Goal: Task Accomplishment & Management: Manage account settings

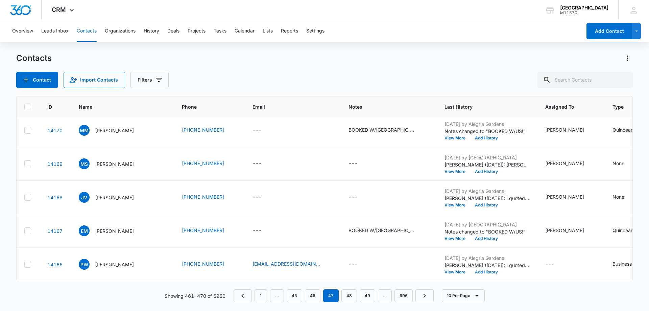
scroll to position [176, 3]
click at [349, 290] on link "48" at bounding box center [349, 295] width 16 height 13
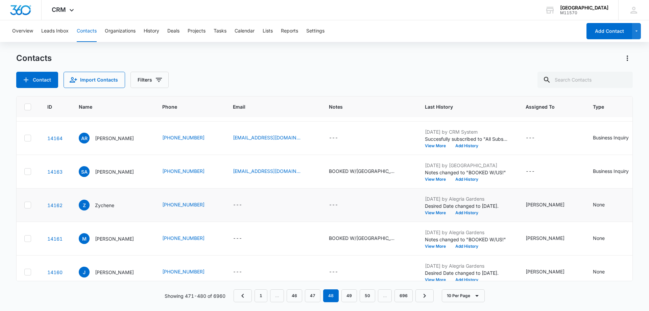
scroll to position [68, 3]
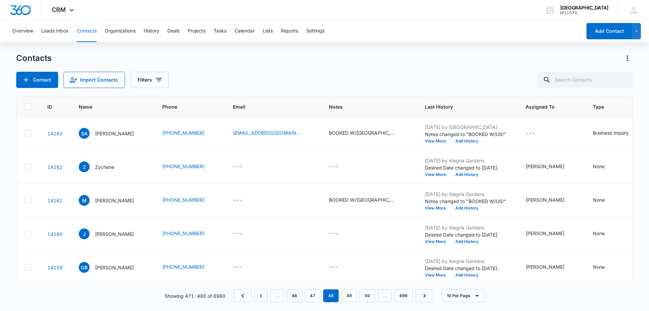
drag, startPoint x: 264, startPoint y: 239, endPoint x: 208, endPoint y: 78, distance: 170.3
click at [205, 75] on div "Contact Import Contacts Filters" at bounding box center [324, 80] width 616 height 16
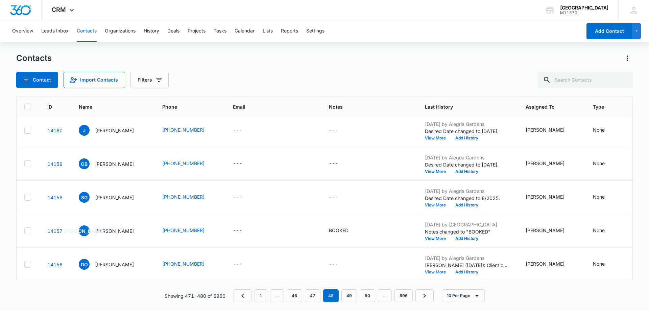
scroll to position [176, 3]
click at [348, 298] on link "49" at bounding box center [349, 295] width 16 height 13
click at [349, 297] on link "50" at bounding box center [349, 295] width 16 height 13
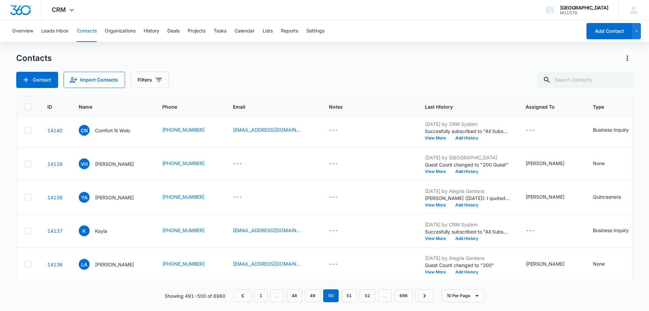
scroll to position [176, 4]
click at [352, 294] on link "51" at bounding box center [349, 295] width 16 height 13
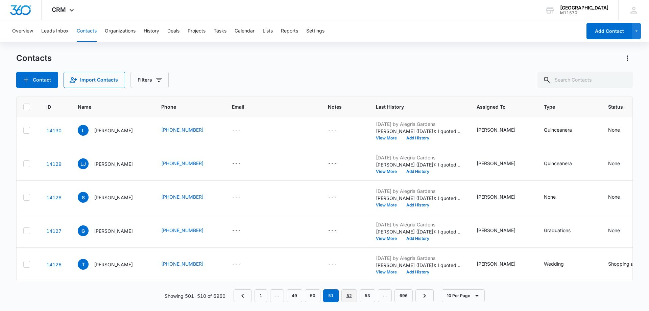
click at [351, 293] on link "52" at bounding box center [349, 295] width 16 height 13
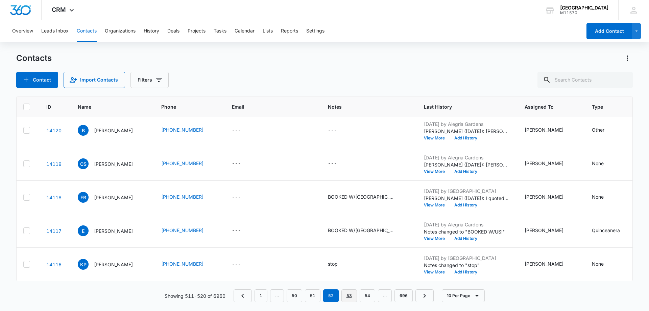
click at [346, 292] on link "53" at bounding box center [349, 295] width 16 height 13
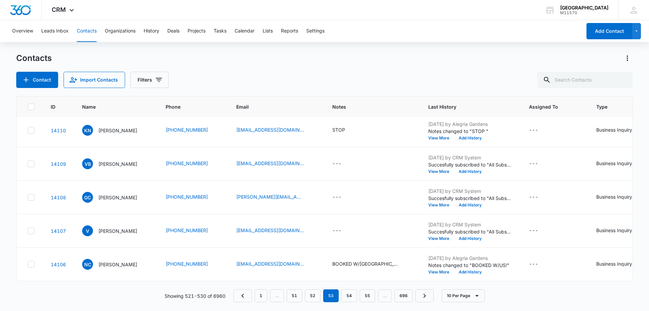
scroll to position [176, 0]
click at [350, 291] on link "54" at bounding box center [349, 295] width 16 height 13
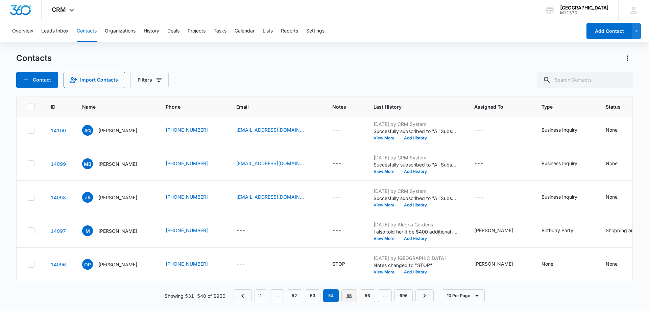
drag, startPoint x: 500, startPoint y: 72, endPoint x: 351, endPoint y: 294, distance: 267.1
click at [351, 294] on link "55" at bounding box center [349, 295] width 16 height 13
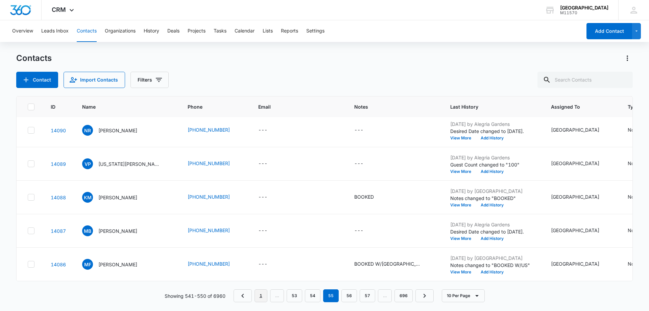
click at [259, 294] on link "1" at bounding box center [260, 295] width 13 height 13
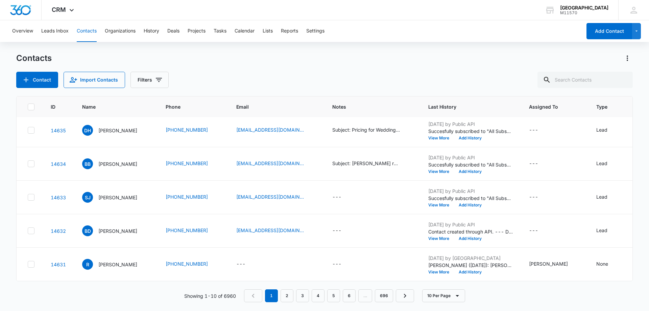
scroll to position [0, 0]
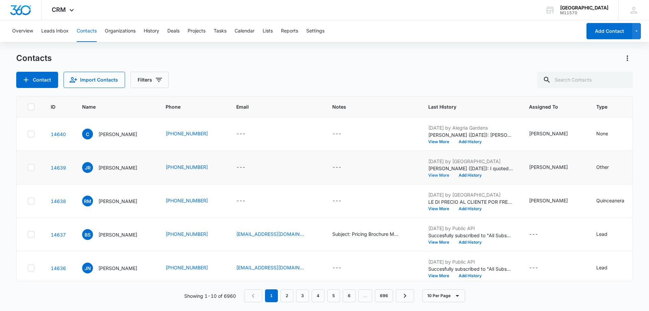
click at [437, 174] on button "View More" at bounding box center [441, 175] width 26 height 4
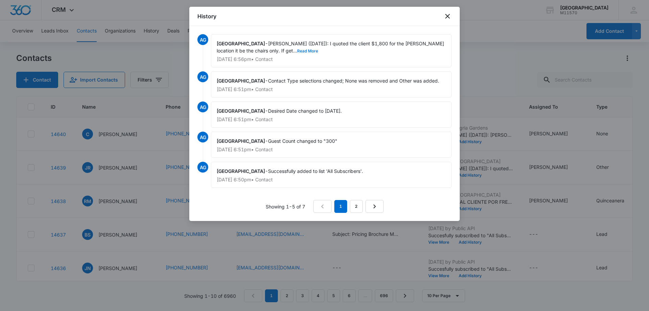
click at [297, 49] on button "Read More" at bounding box center [307, 51] width 21 height 4
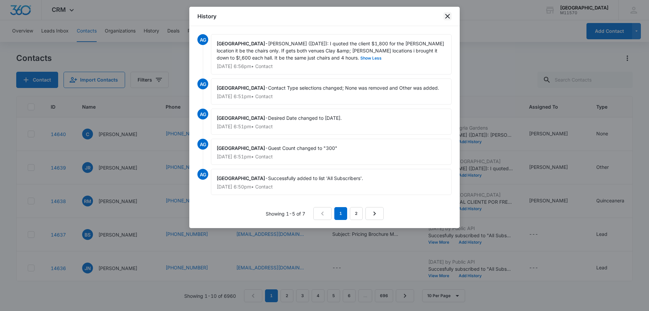
click at [447, 13] on icon "close" at bounding box center [447, 16] width 8 height 8
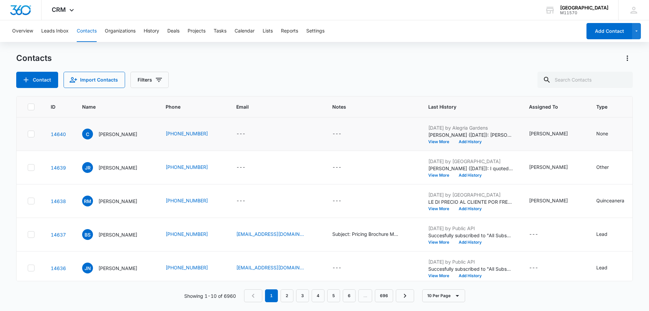
click at [438, 139] on div "[DATE] by Alegria Gardens [PERSON_NAME] ([DATE]): [PERSON_NAME] gave him a [DAT…" at bounding box center [470, 134] width 84 height 20
click at [434, 142] on button "View More" at bounding box center [441, 142] width 26 height 4
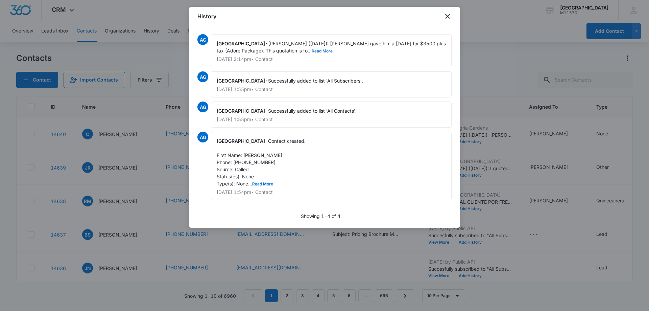
click at [312, 50] on button "Read More" at bounding box center [322, 51] width 21 height 4
click at [446, 15] on icon "close" at bounding box center [447, 16] width 8 height 8
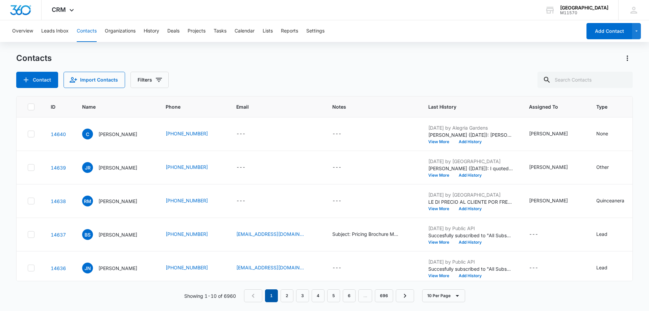
click at [269, 296] on em "1" at bounding box center [271, 295] width 13 height 13
click at [428, 207] on button "View More" at bounding box center [441, 208] width 26 height 4
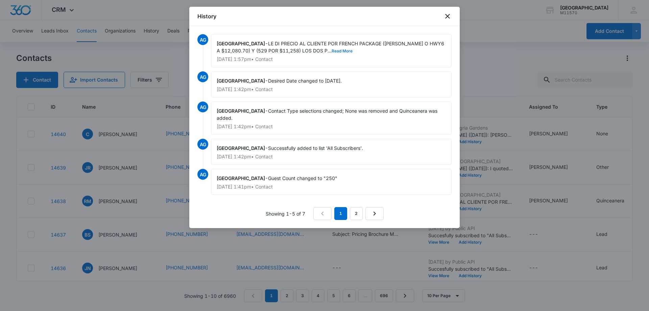
click at [331, 51] on button "Read More" at bounding box center [341, 51] width 21 height 4
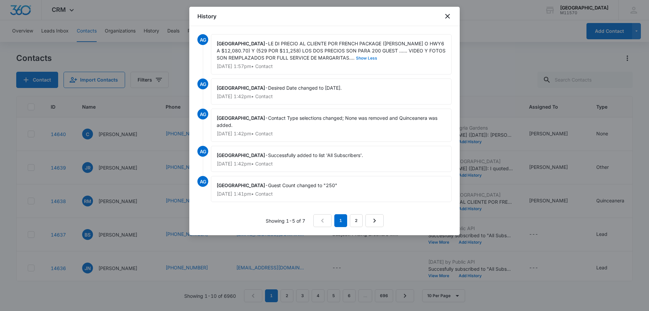
click at [356, 56] on button "Show Less" at bounding box center [366, 58] width 24 height 4
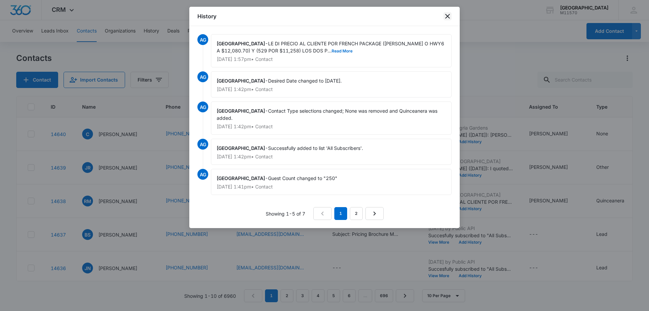
click at [448, 13] on icon "close" at bounding box center [447, 16] width 8 height 8
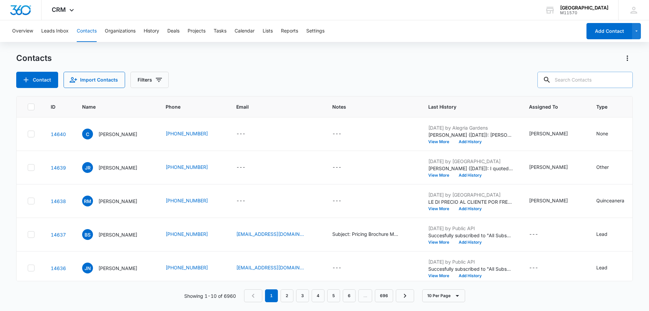
click at [582, 80] on input "text" at bounding box center [584, 80] width 95 height 16
type input "[PHONE_NUMBER]"
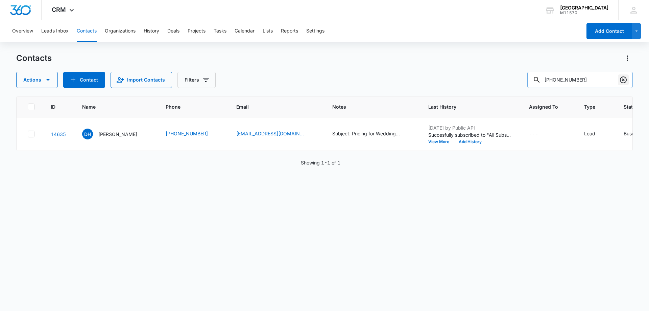
click at [622, 76] on icon "Clear" at bounding box center [623, 80] width 8 height 8
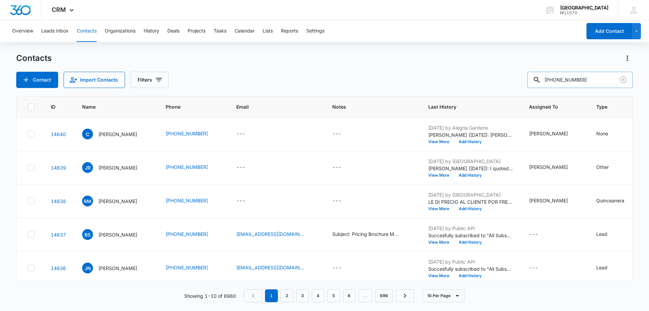
type input "[PHONE_NUMBER]"
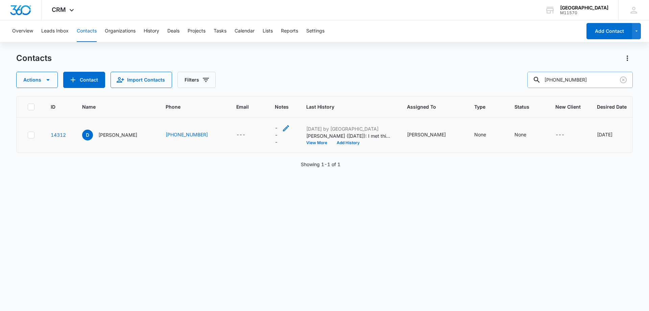
click at [275, 133] on div "---" at bounding box center [282, 134] width 15 height 21
click at [255, 83] on textarea "Notes" at bounding box center [254, 73] width 80 height 39
type textarea "STOP"
click at [274, 107] on button "Save" at bounding box center [284, 106] width 20 height 13
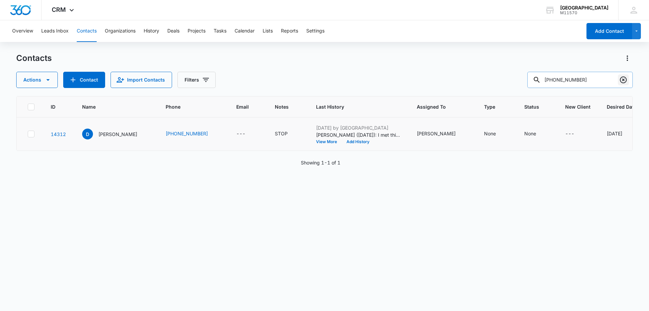
click at [621, 79] on icon "Clear" at bounding box center [623, 80] width 8 height 8
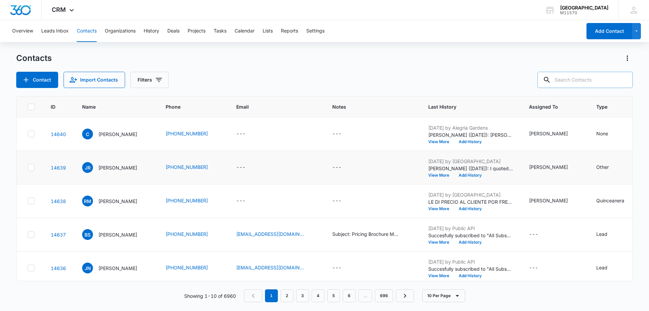
click at [120, 154] on td "JR [PERSON_NAME]" at bounding box center [115, 167] width 83 height 33
click at [583, 78] on input "text" at bounding box center [584, 80] width 95 height 16
type input "[PHONE_NUMBER]"
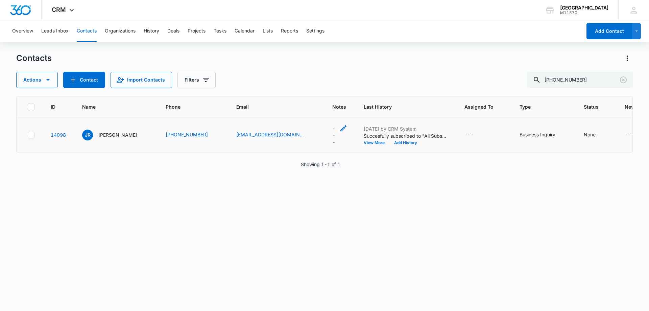
click at [332, 131] on div "---" at bounding box center [333, 134] width 3 height 21
click at [320, 81] on textarea "Notes" at bounding box center [325, 73] width 80 height 39
type textarea "STOP"
click at [355, 104] on button "Save" at bounding box center [355, 106] width 20 height 13
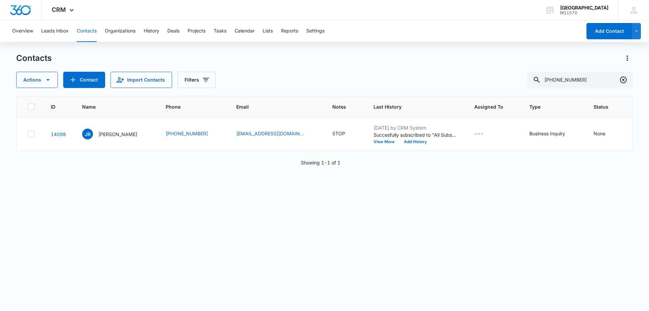
click at [626, 82] on icon "Clear" at bounding box center [623, 80] width 8 height 8
